Goal: Find specific page/section: Find specific page/section

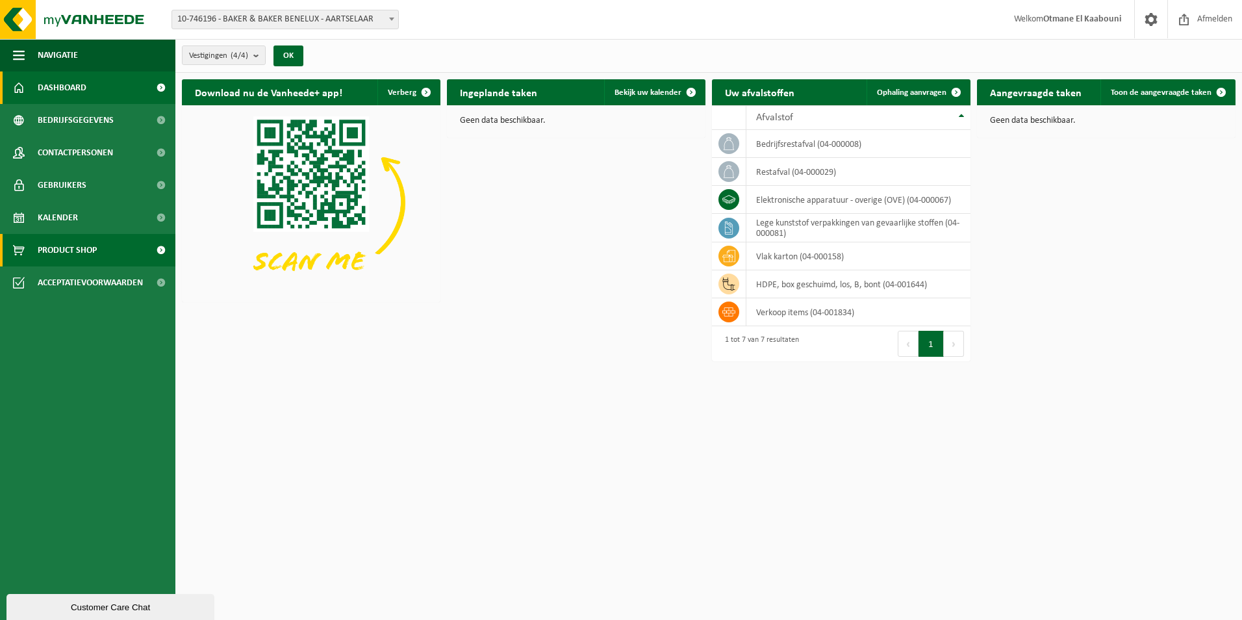
click at [55, 247] on span "Product Shop" at bounding box center [67, 250] width 59 height 32
